Goal: Information Seeking & Learning: Learn about a topic

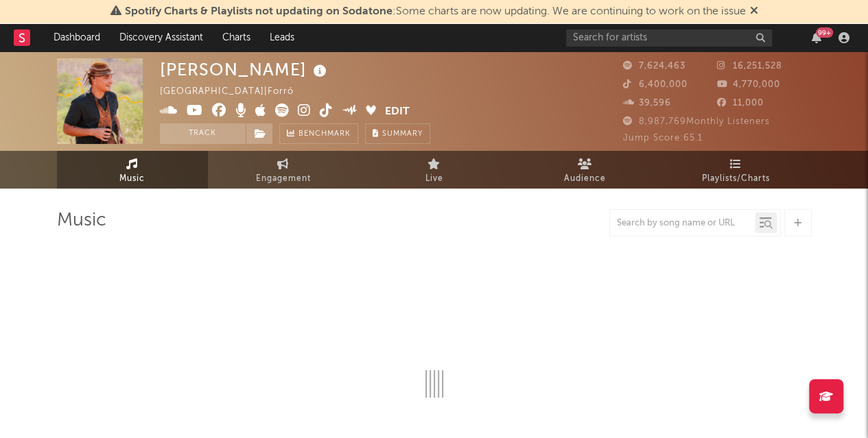
select select "6m"
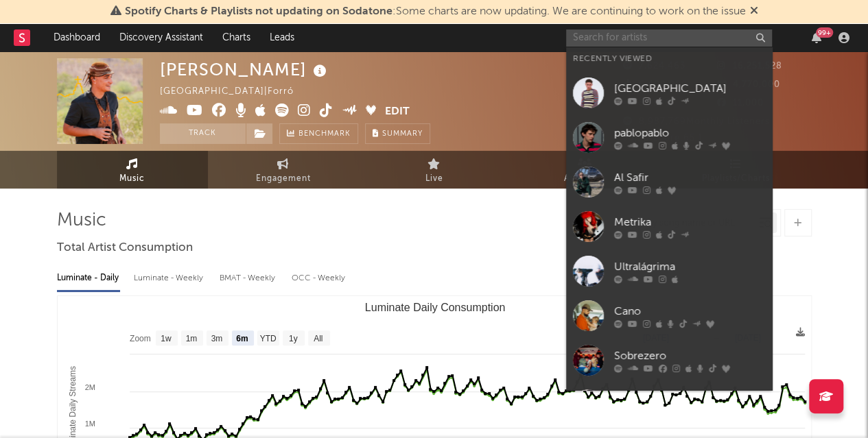
click at [614, 31] on input "text" at bounding box center [669, 37] width 206 height 17
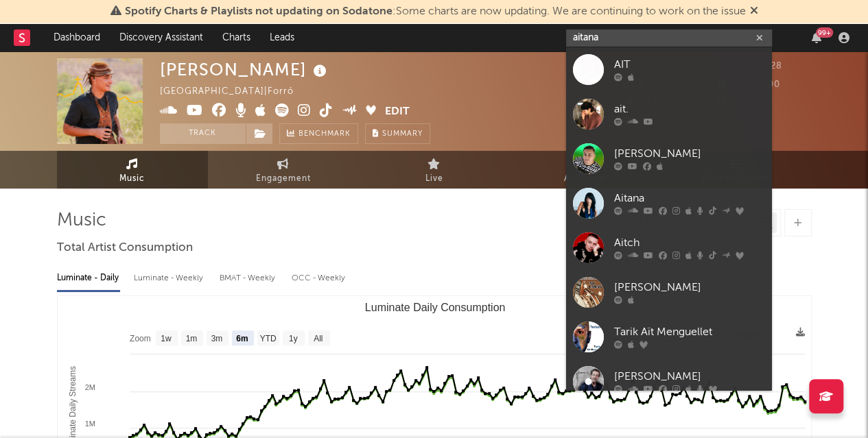
type input "aitana"
click at [634, 194] on div "Aitana" at bounding box center [689, 199] width 151 height 16
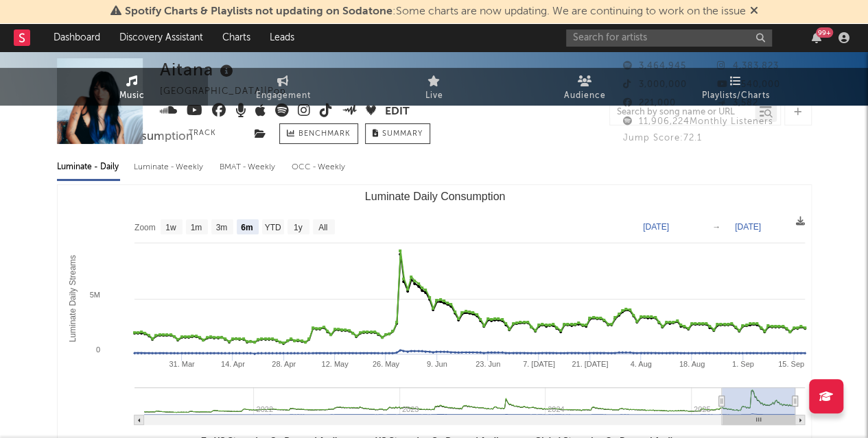
scroll to position [206, 0]
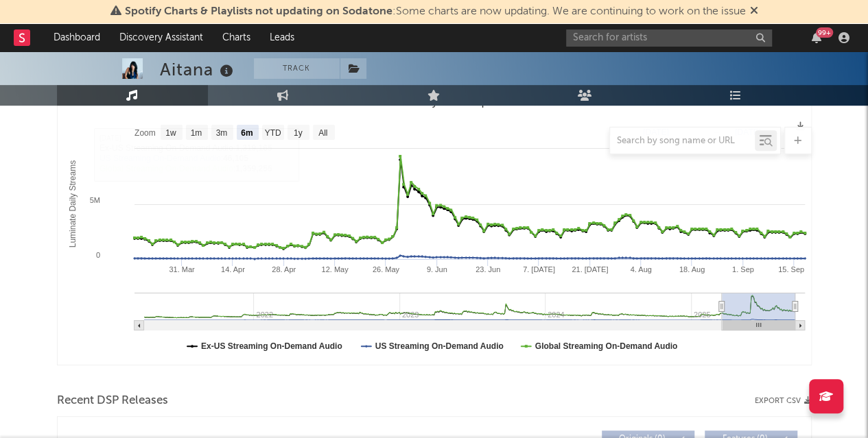
click at [322, 134] on div at bounding box center [434, 140] width 755 height 27
click at [323, 130] on div at bounding box center [434, 140] width 755 height 27
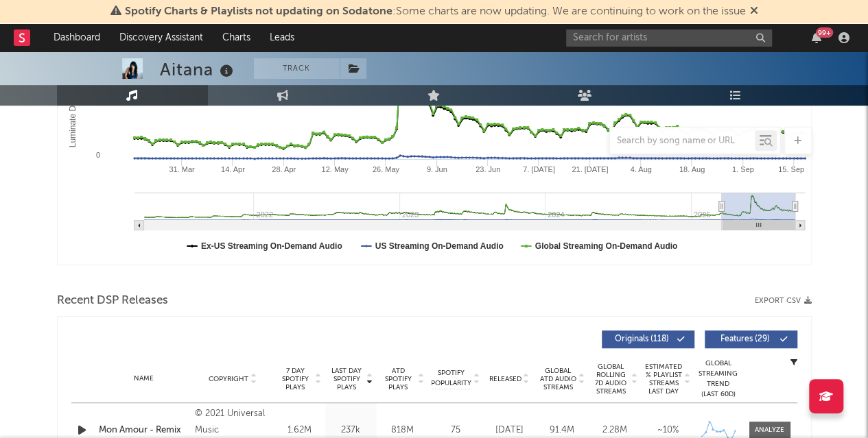
scroll to position [137, 0]
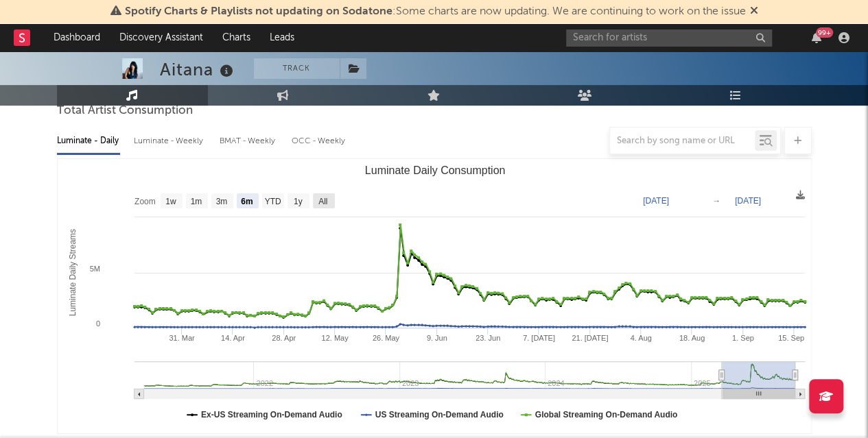
click at [317, 199] on rect "Luminate Daily Consumption" at bounding box center [324, 200] width 22 height 15
select select "All"
type input "[DATE]"
